Goal: Information Seeking & Learning: Learn about a topic

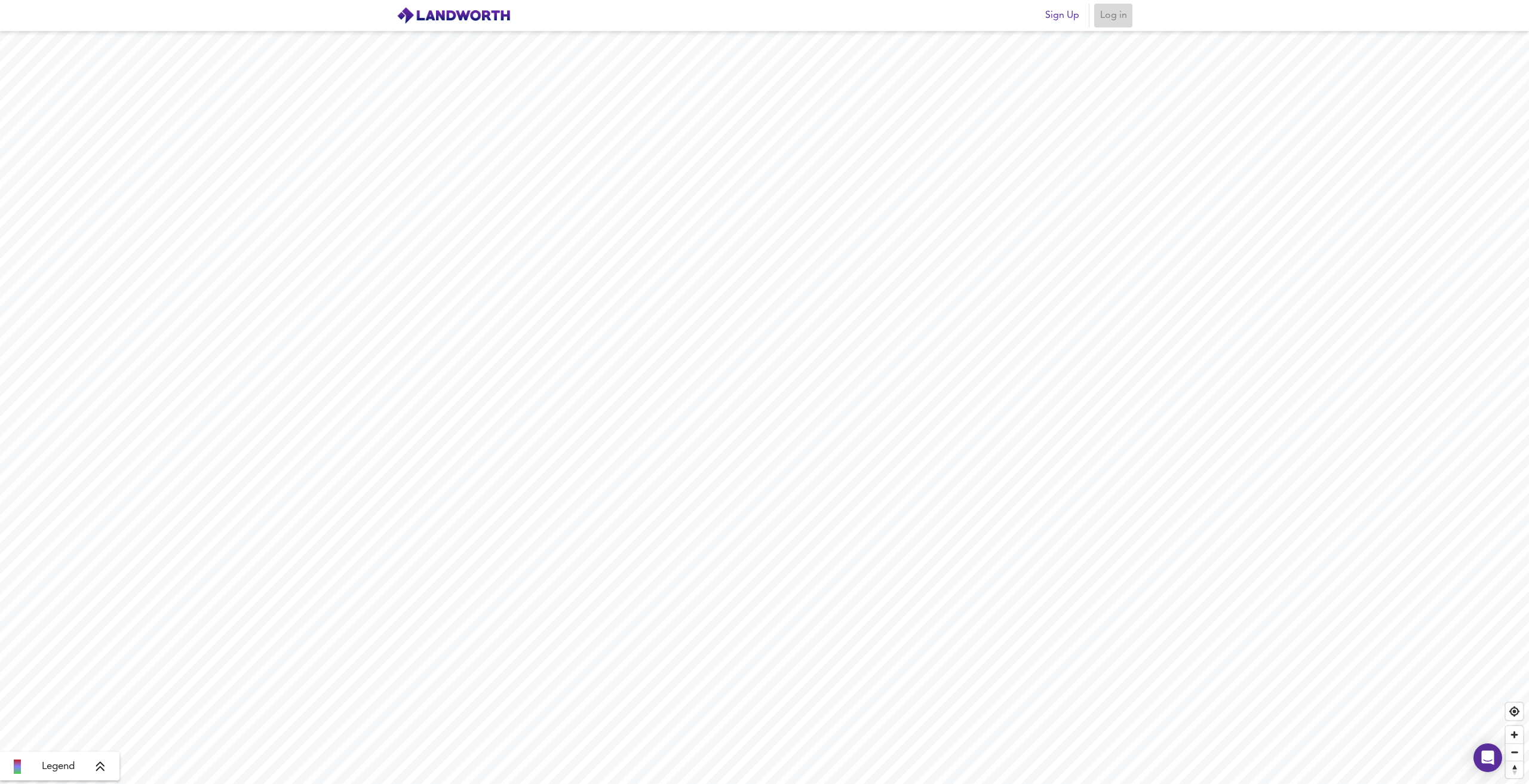
click at [1111, 12] on span "Log in" at bounding box center [1113, 16] width 29 height 17
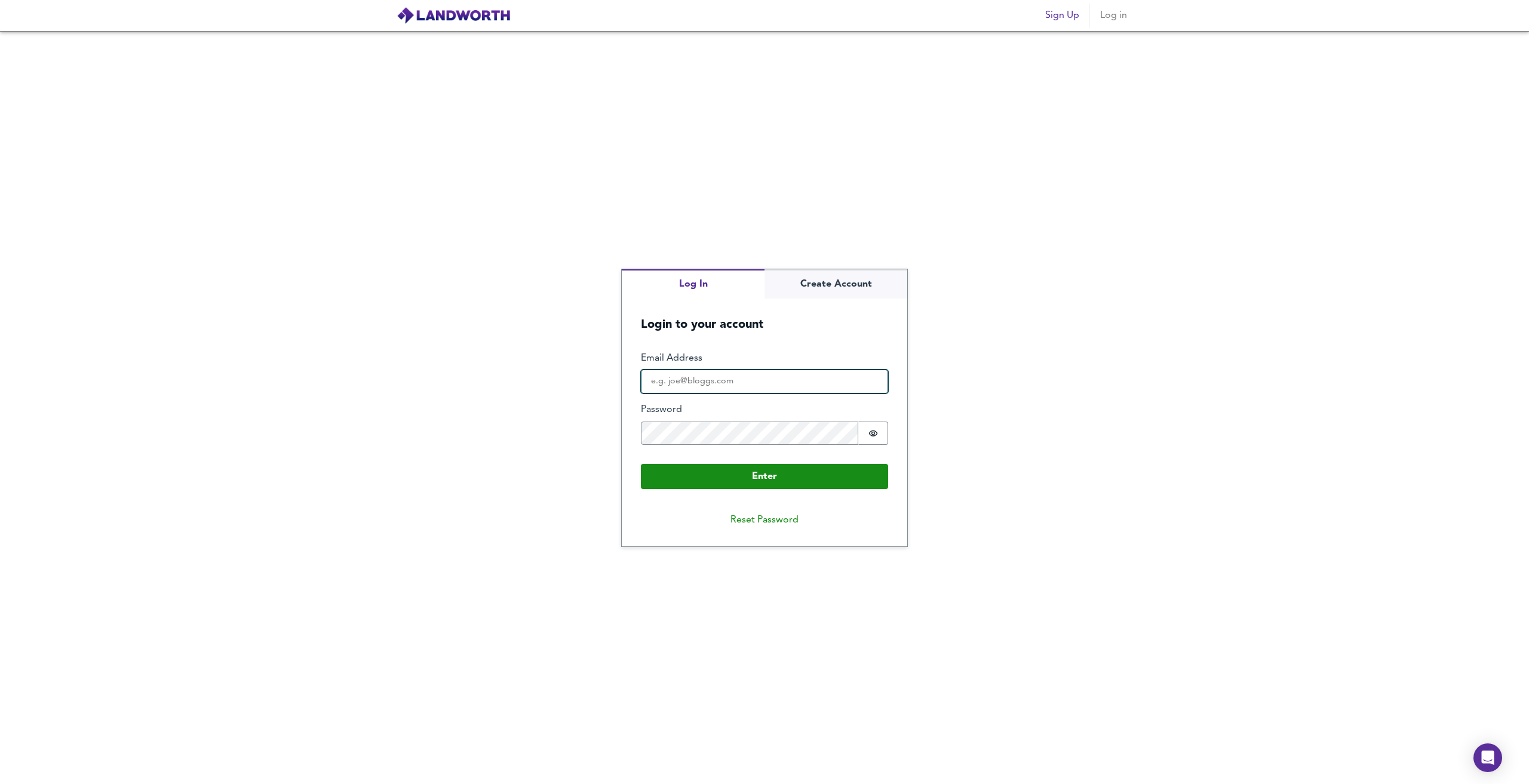
type input "[PERSON_NAME][EMAIL_ADDRESS][DOMAIN_NAME]"
click at [696, 476] on button "Enter" at bounding box center [764, 476] width 247 height 25
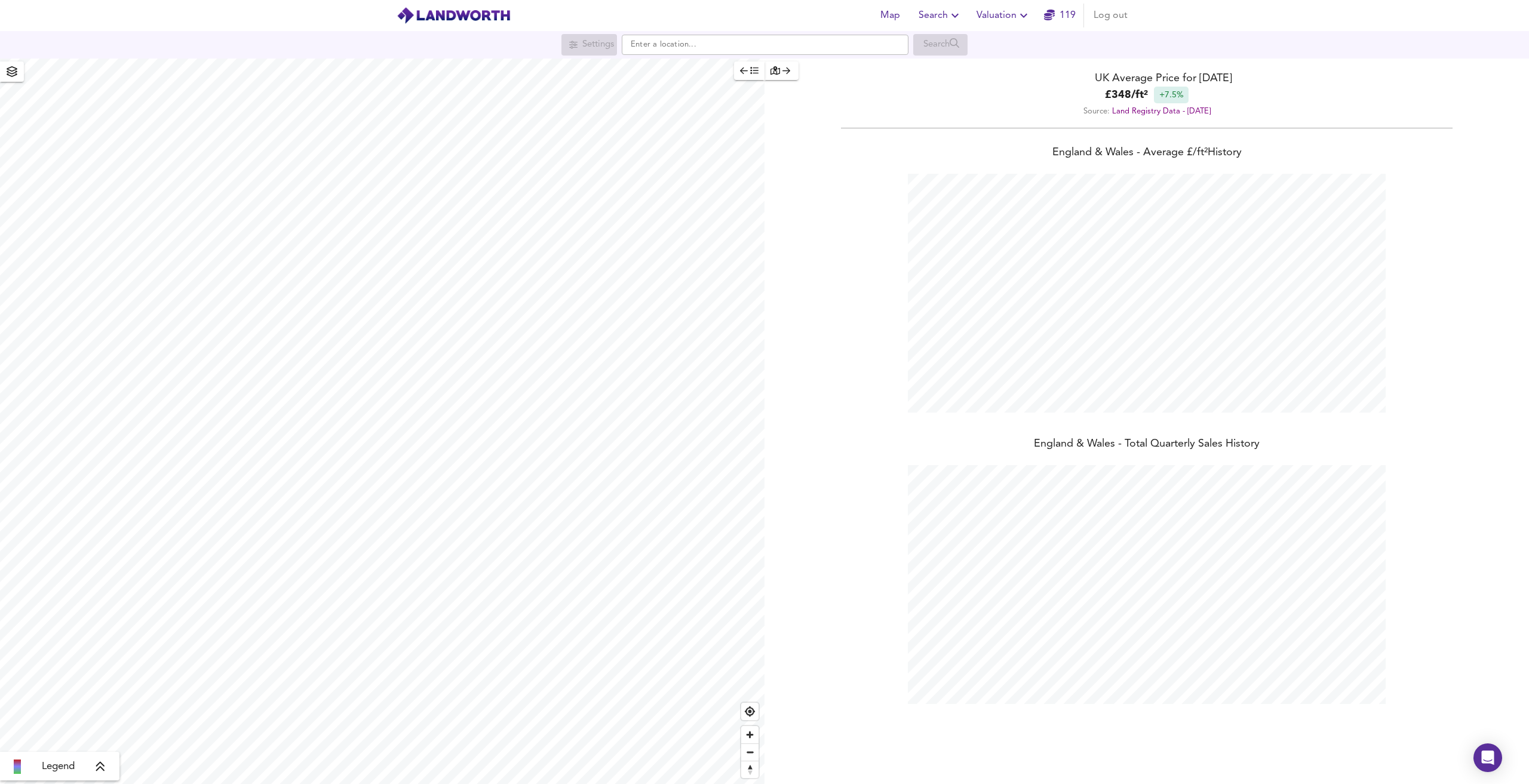
scroll to position [784, 1529]
click at [669, 41] on input "text" at bounding box center [765, 44] width 287 height 20
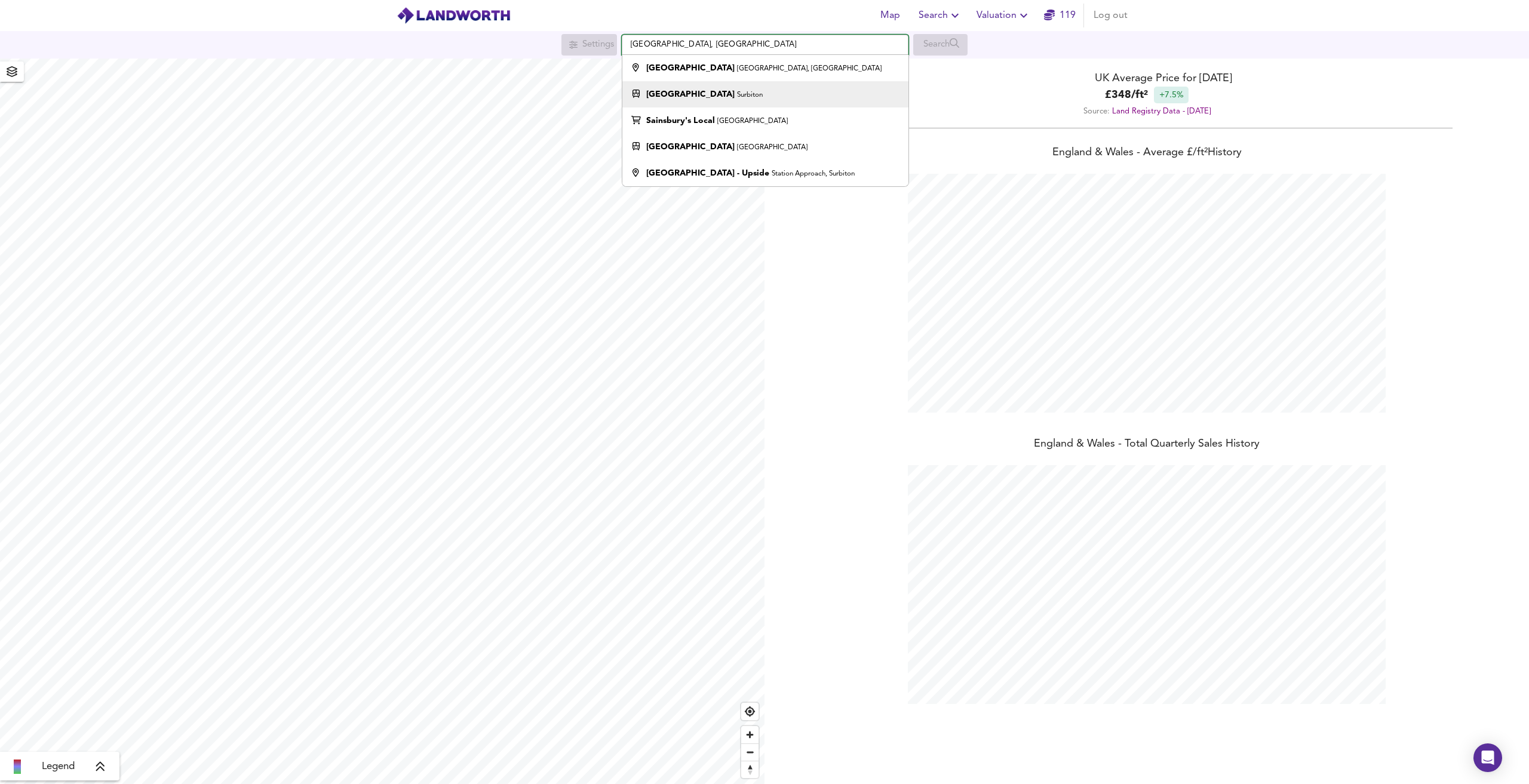
type input "[GEOGRAPHIC_DATA], [GEOGRAPHIC_DATA]"
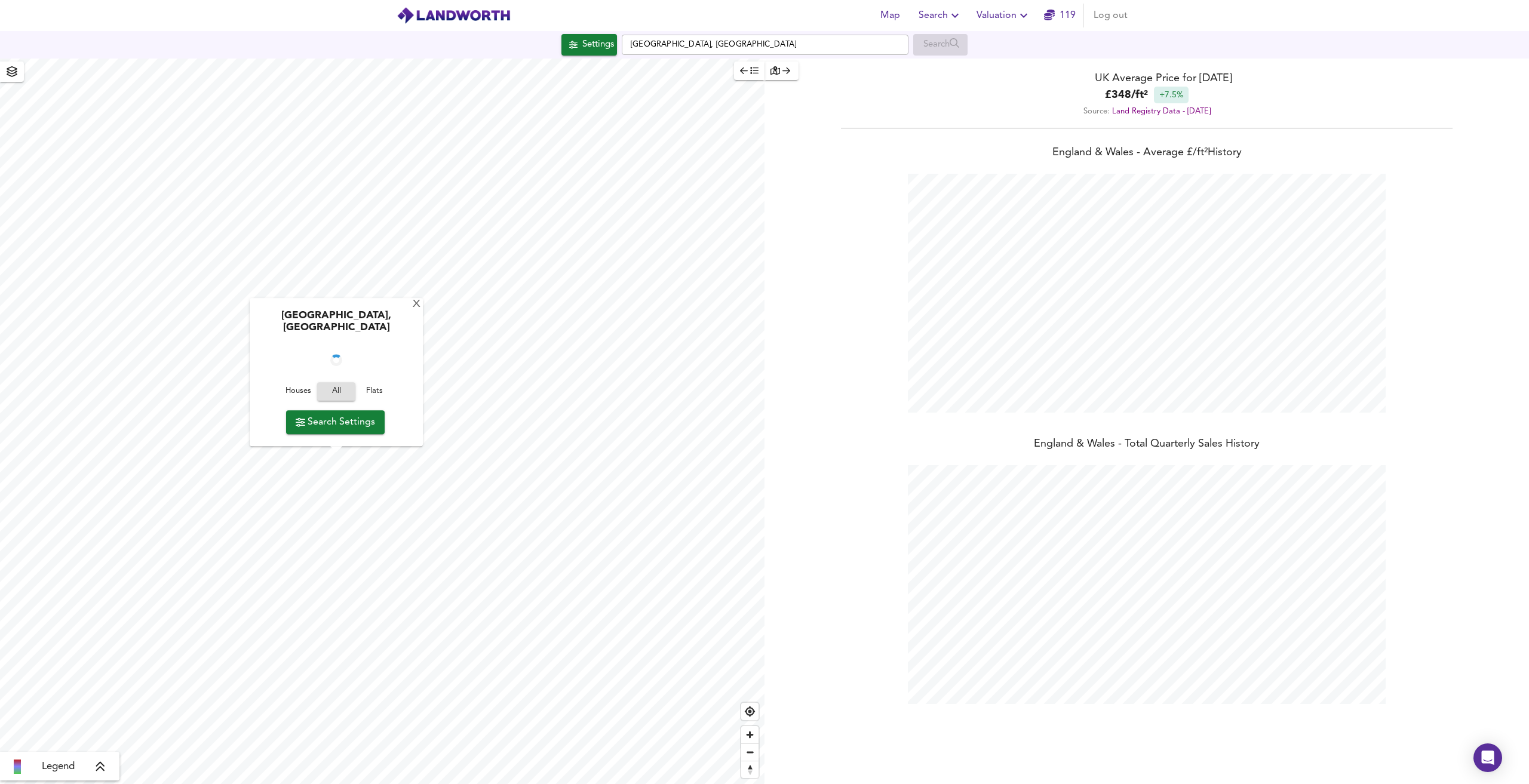
checkbox input "false"
checkbox input "true"
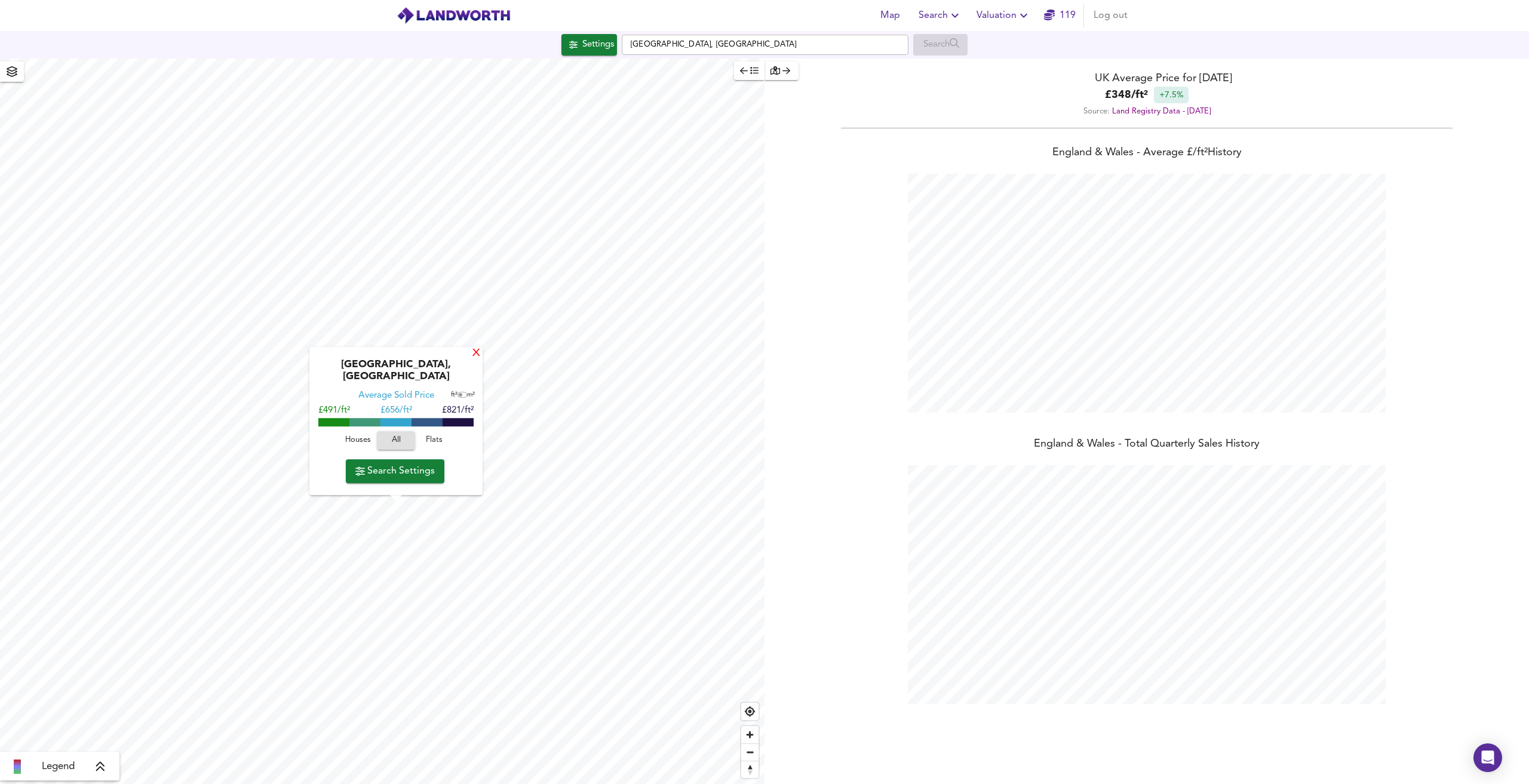
click at [474, 360] on div "X" at bounding box center [477, 354] width 11 height 11
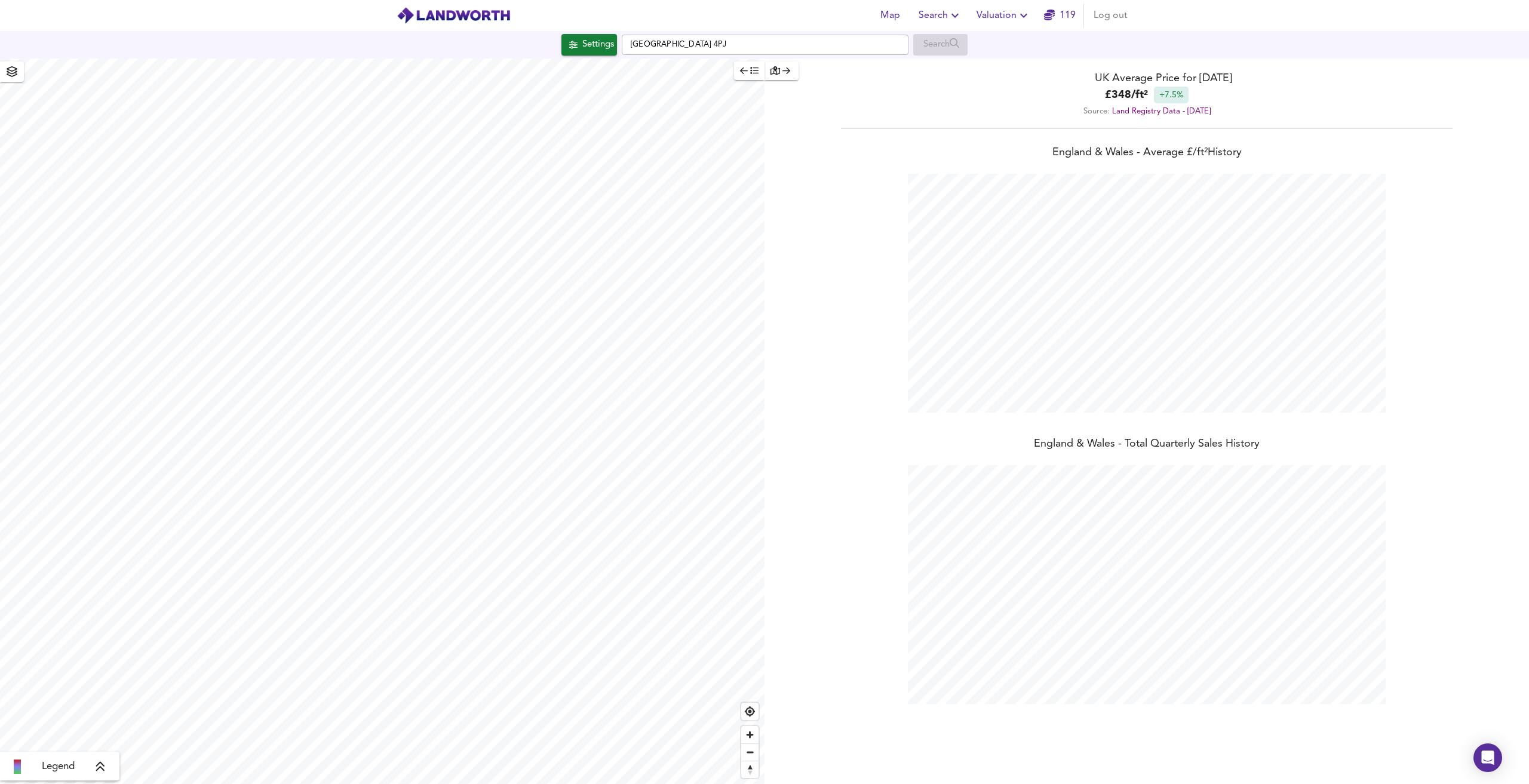
type input "346"
click at [394, 391] on span "Search Settings" at bounding box center [380, 394] width 80 height 17
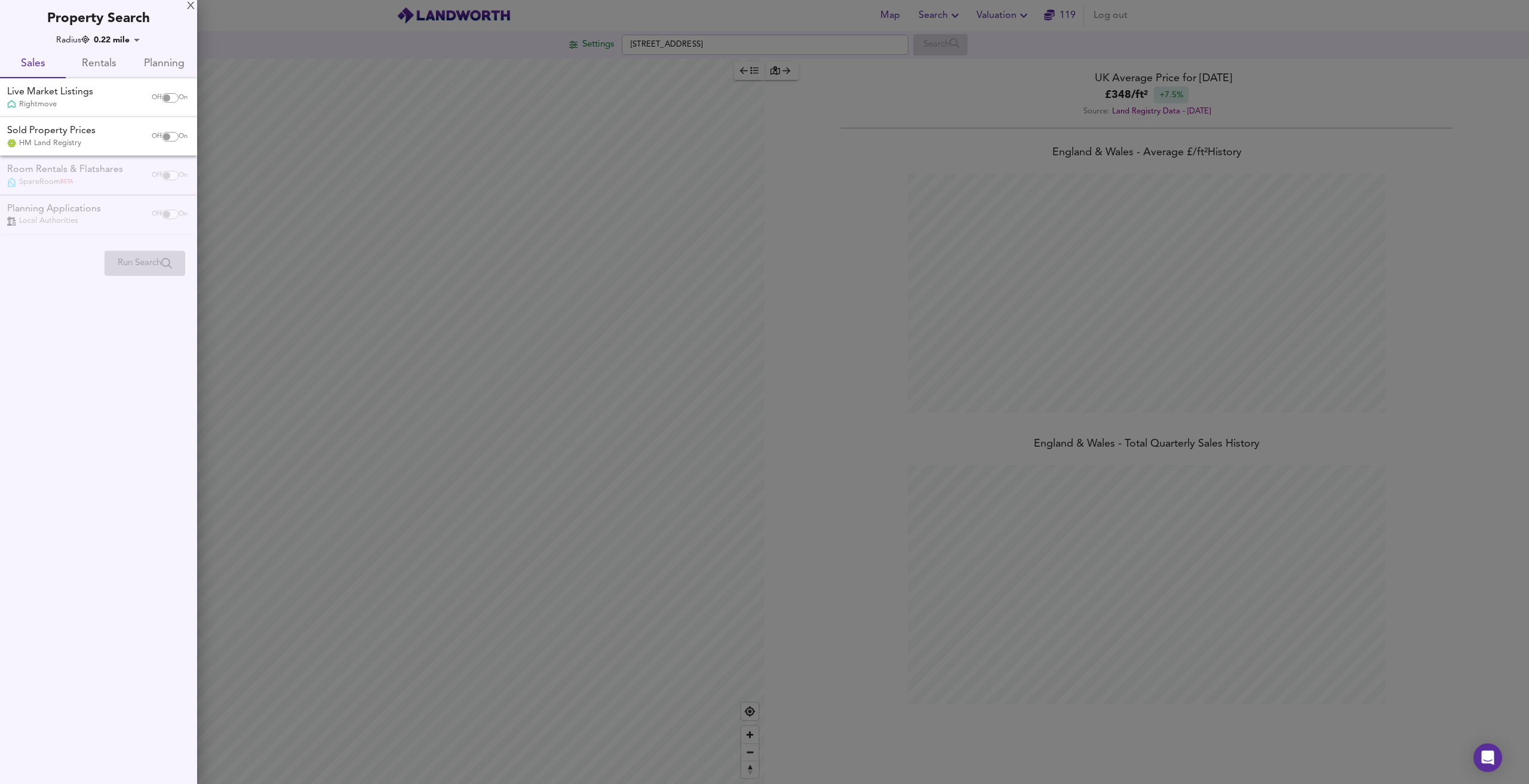
click at [167, 132] on input "checkbox" at bounding box center [167, 137] width 29 height 10
checkbox input "true"
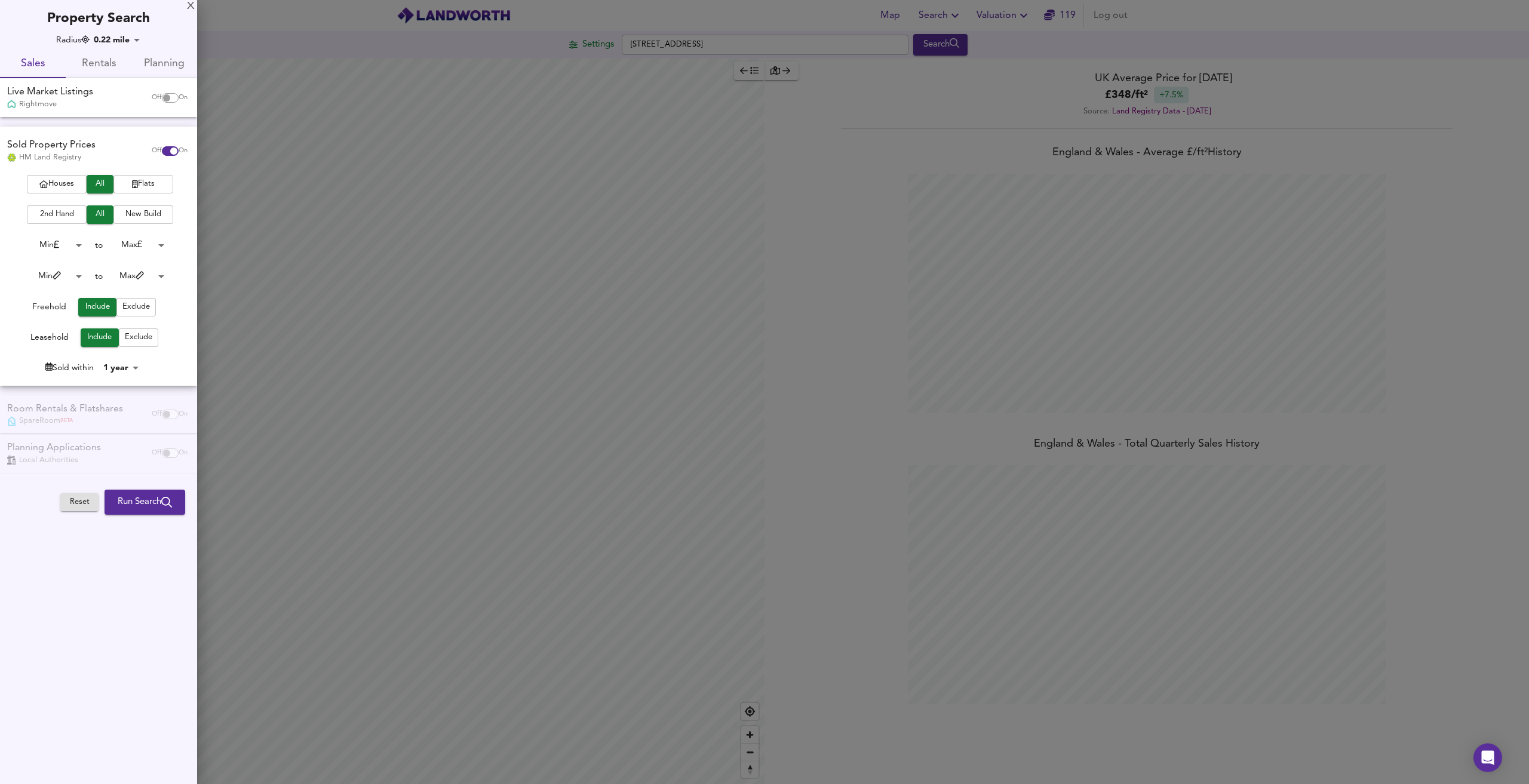
click at [142, 187] on span "Flats" at bounding box center [143, 184] width 48 height 14
click at [130, 366] on body "Map Search Valuation [STREET_ADDRESS] Search Legend UK Average Price for [DATE]…" at bounding box center [764, 392] width 1529 height 784
click at [130, 366] on li "1 year" at bounding box center [130, 367] width 54 height 19
click at [130, 366] on body "Map Search Valuation [STREET_ADDRESS] Search Legend UK Average Price for [DATE]…" at bounding box center [764, 392] width 1529 height 784
click at [131, 389] on li "1½ years" at bounding box center [130, 387] width 54 height 19
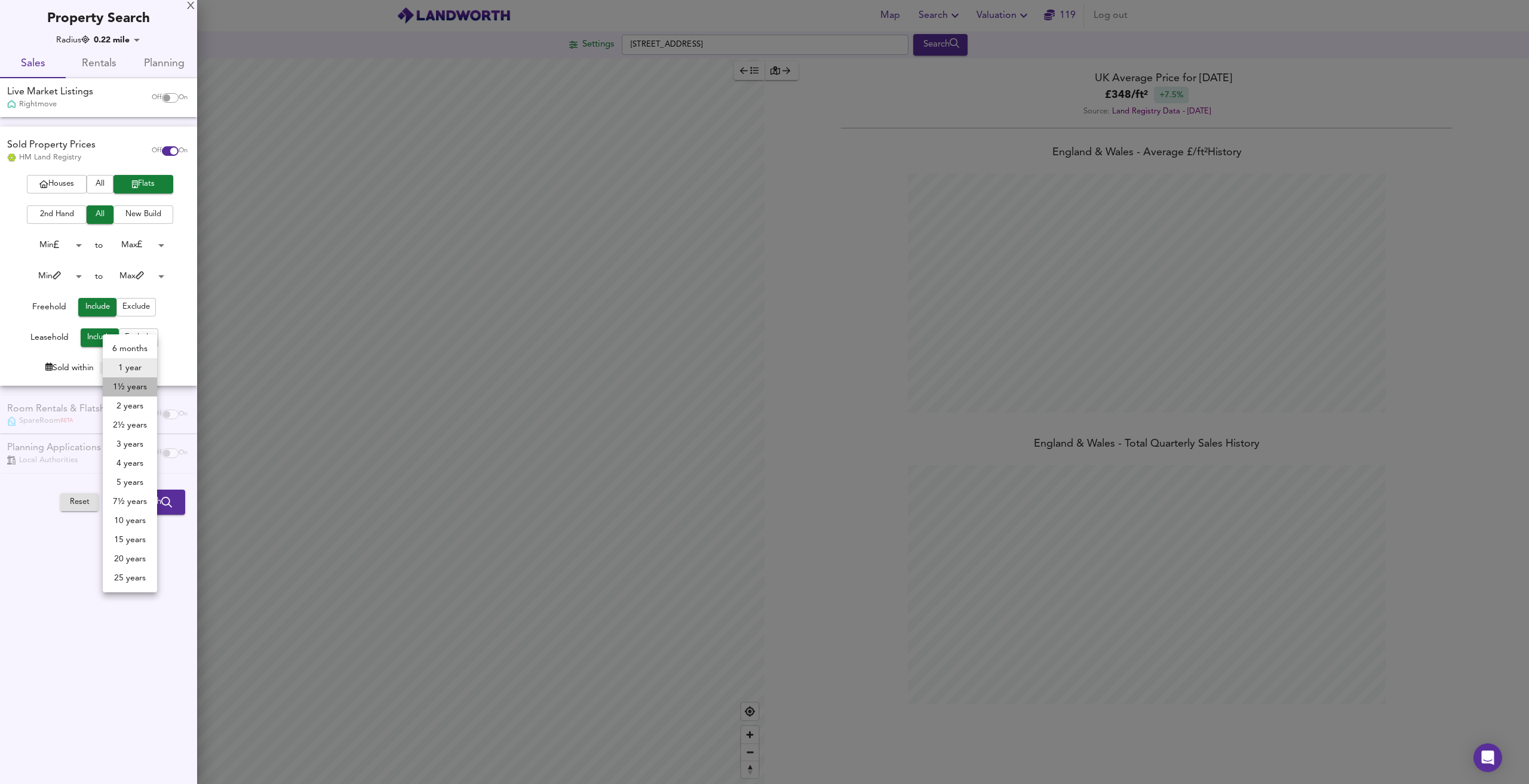
type input "18"
click at [152, 507] on span "Run Search" at bounding box center [145, 502] width 54 height 16
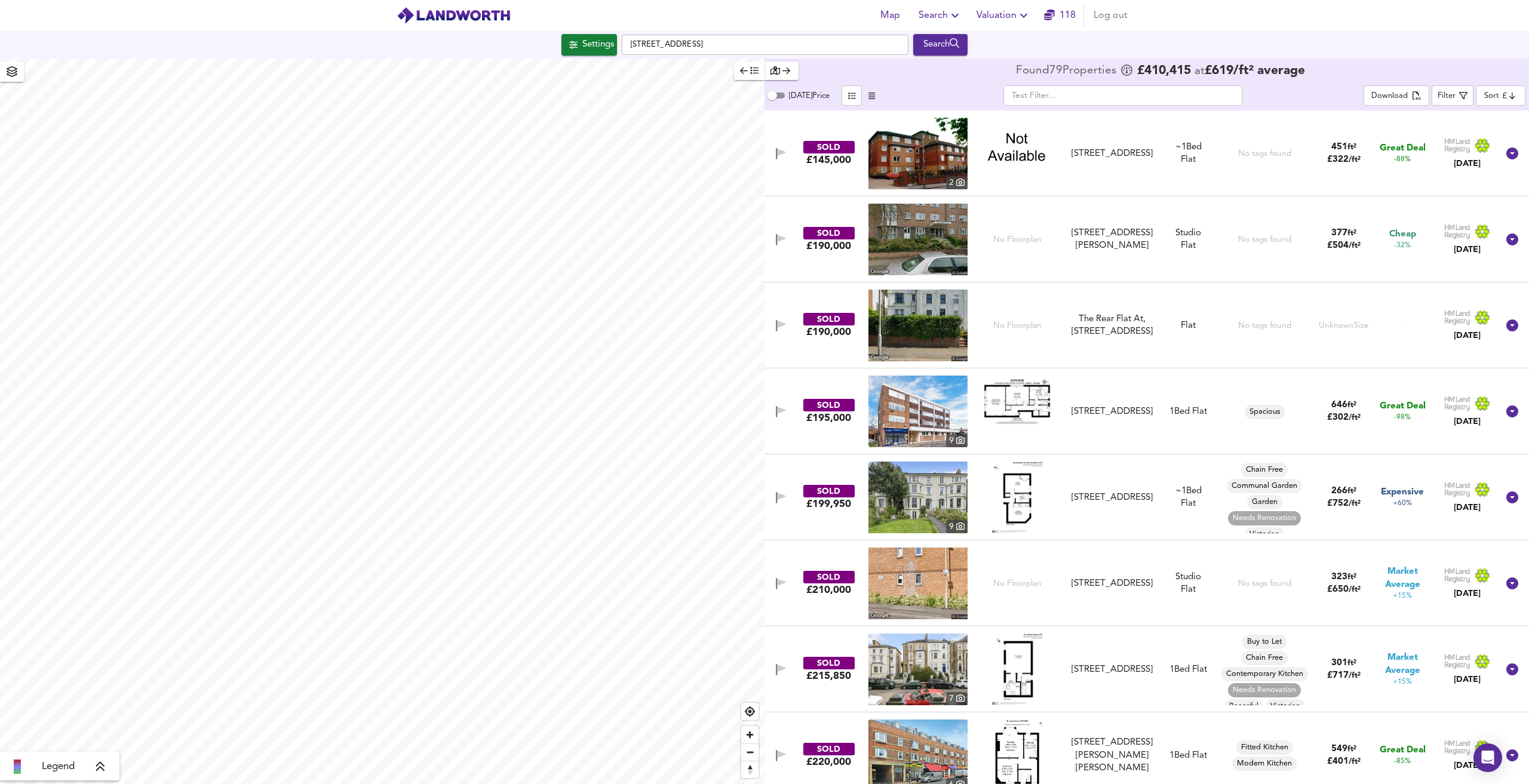
click at [1475, 97] on div "Download Filter Sort cheapest ​" at bounding box center [1445, 95] width 162 height 20
click at [1453, 95] on div "Filter" at bounding box center [1446, 96] width 18 height 14
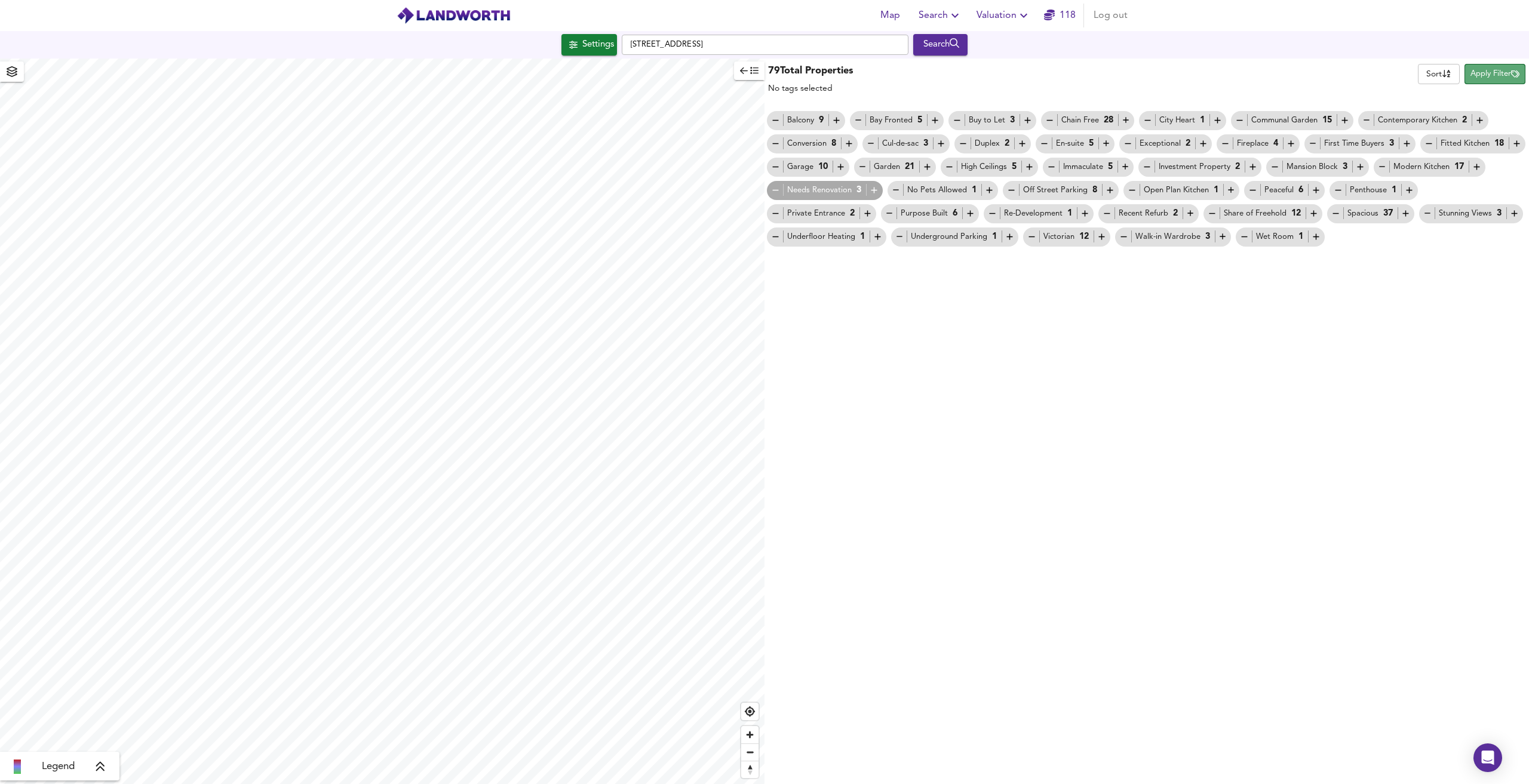
click at [1491, 74] on span "Apply Filter" at bounding box center [1494, 74] width 49 height 14
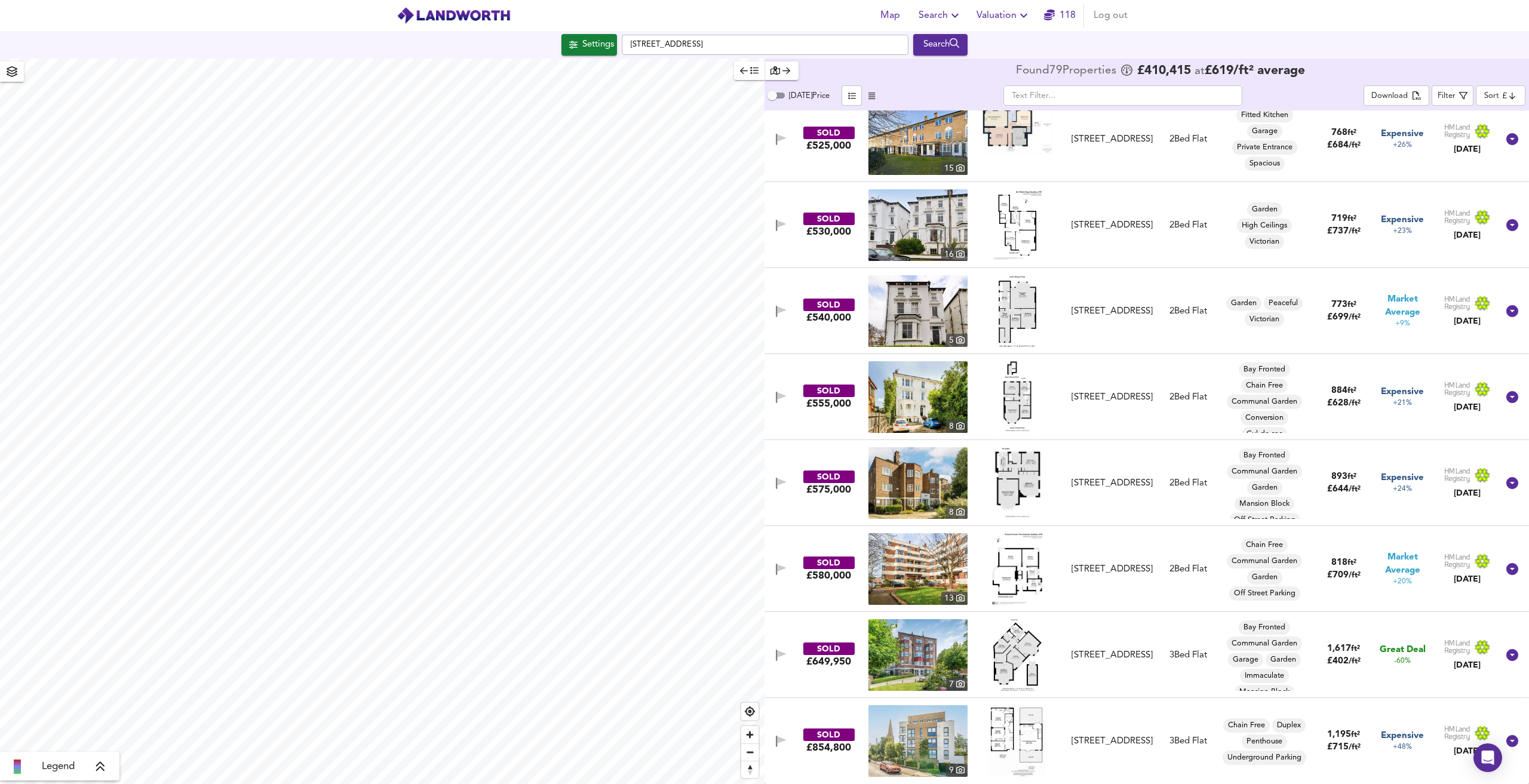
scroll to position [122, 0]
click at [1141, 736] on div "[STREET_ADDRESS]" at bounding box center [1112, 741] width 81 height 13
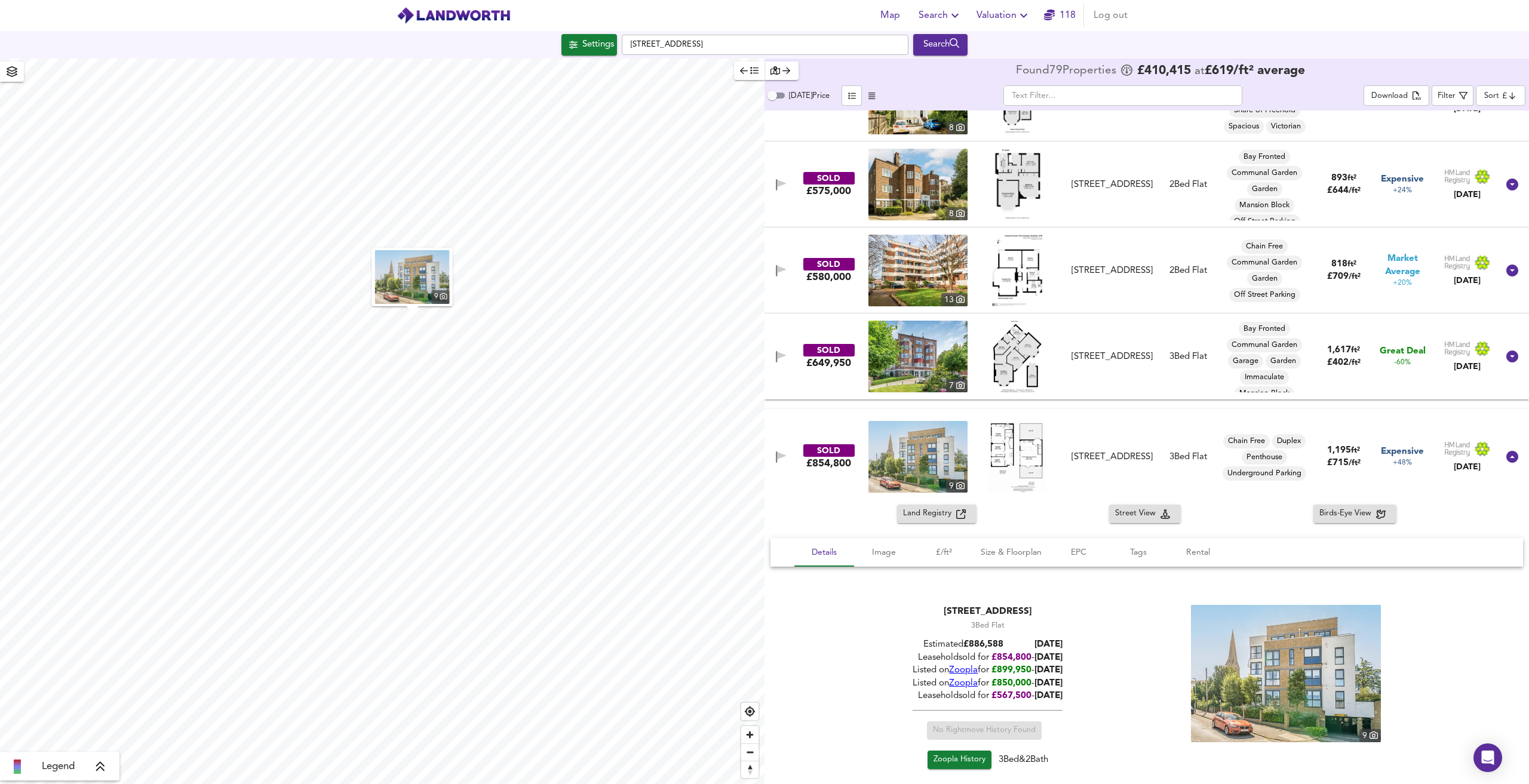
scroll to position [6451, 0]
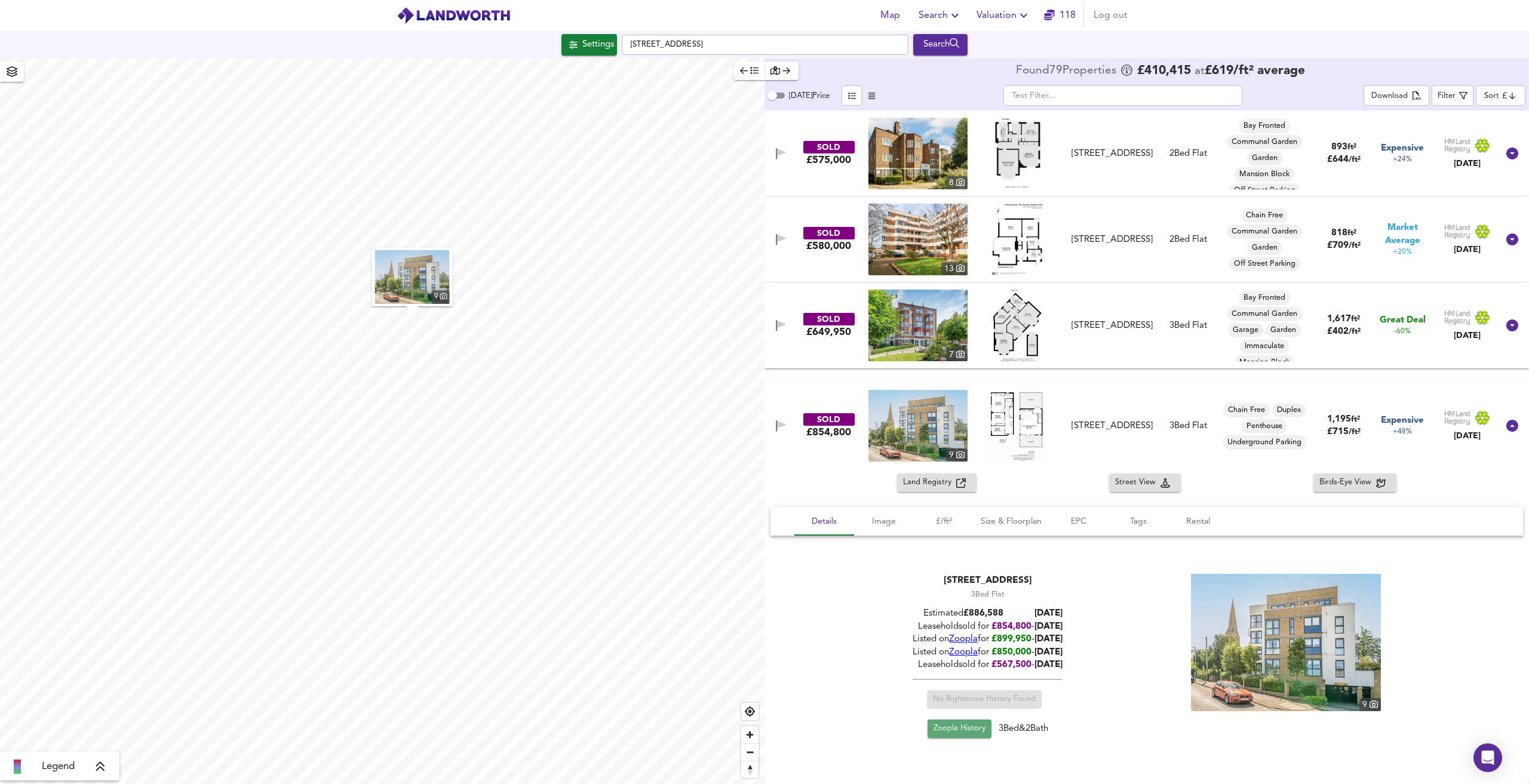
click at [982, 731] on span "Zoopla History" at bounding box center [959, 729] width 52 height 14
click at [1115, 234] on div "[STREET_ADDRESS]" at bounding box center [1112, 240] width 81 height 13
